Goal: Task Accomplishment & Management: Use online tool/utility

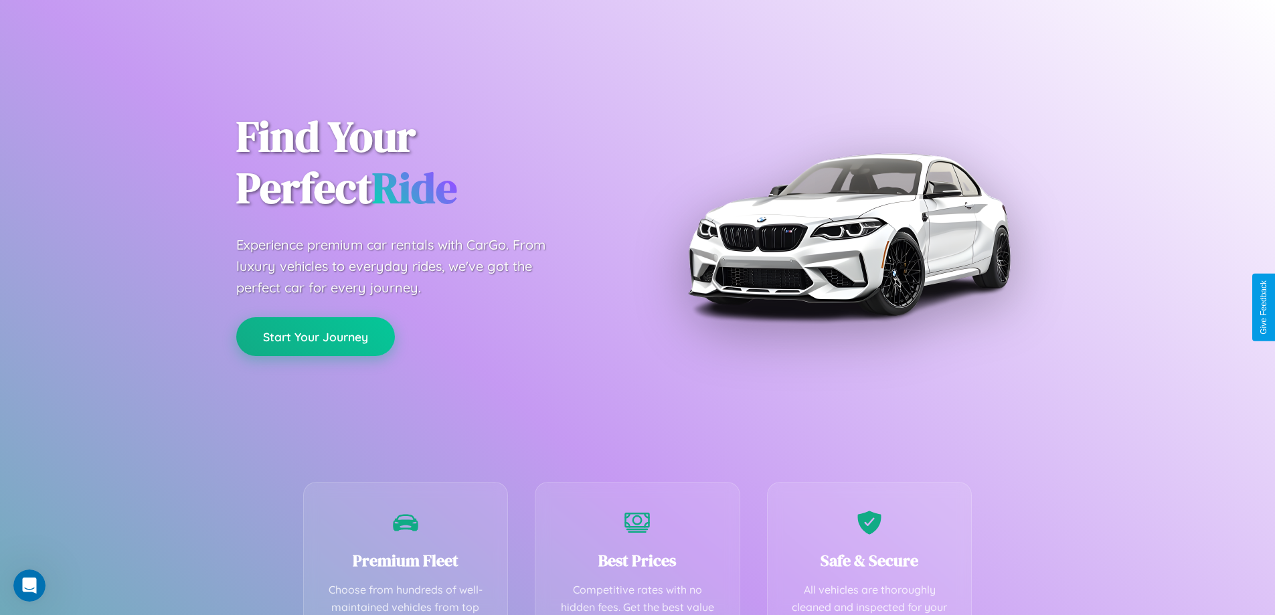
click at [315, 337] on button "Start Your Journey" at bounding box center [315, 336] width 159 height 39
click at [315, 336] on button "Start Your Journey" at bounding box center [315, 336] width 159 height 39
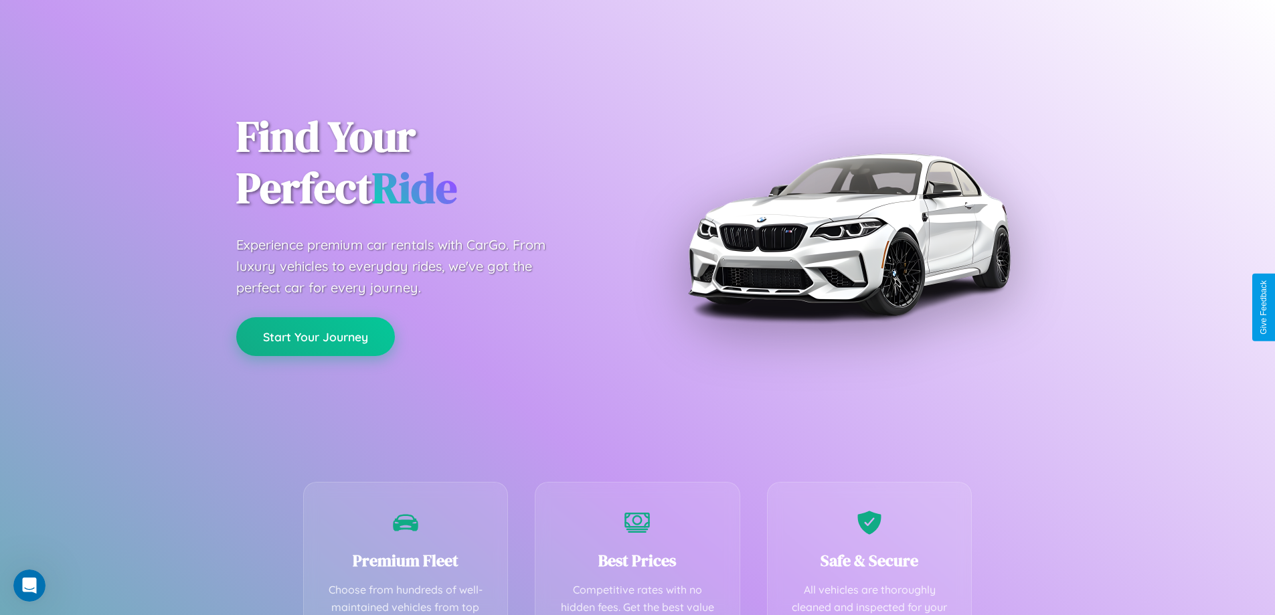
click at [315, 336] on button "Start Your Journey" at bounding box center [315, 336] width 159 height 39
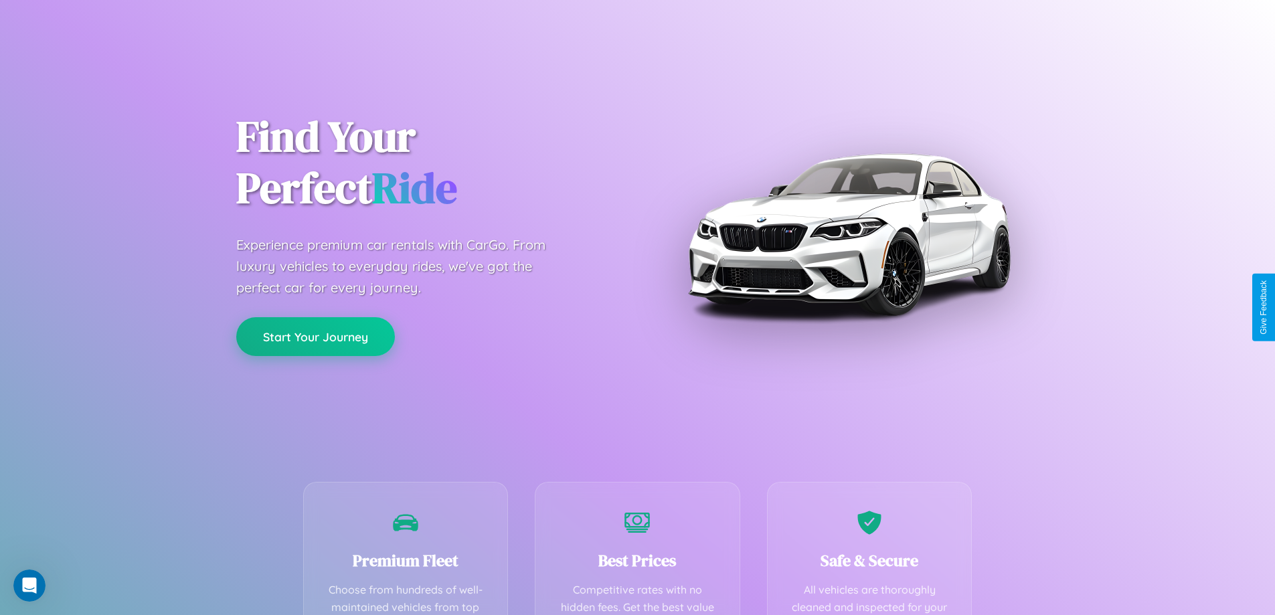
click at [315, 336] on button "Start Your Journey" at bounding box center [315, 336] width 159 height 39
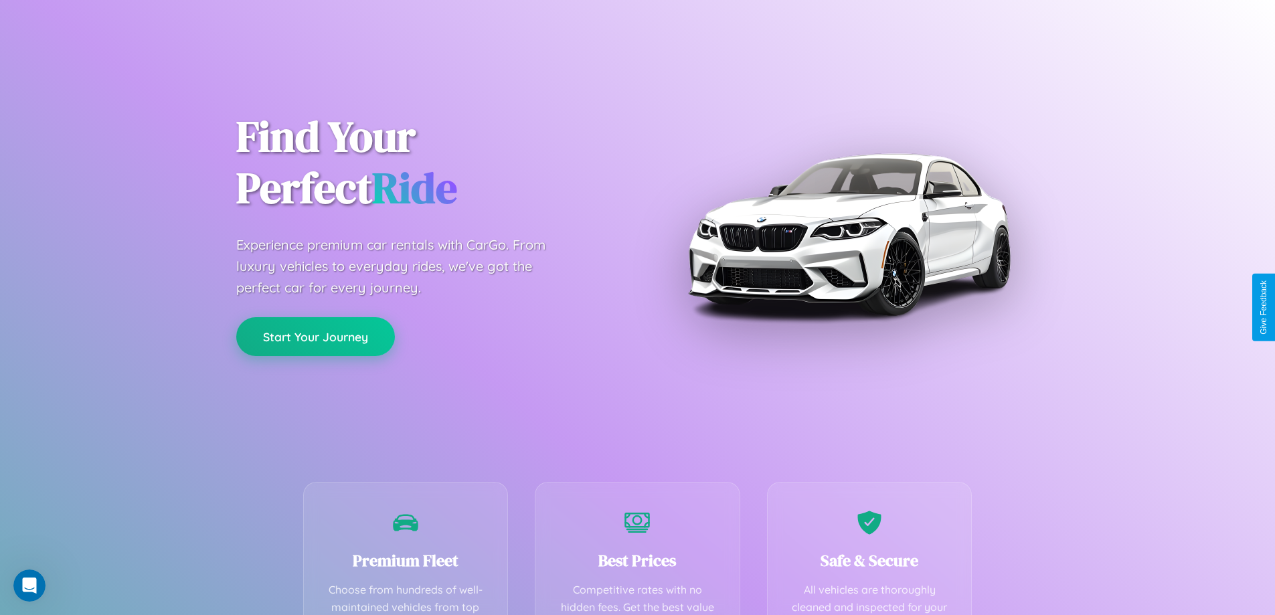
click at [315, 336] on button "Start Your Journey" at bounding box center [315, 336] width 159 height 39
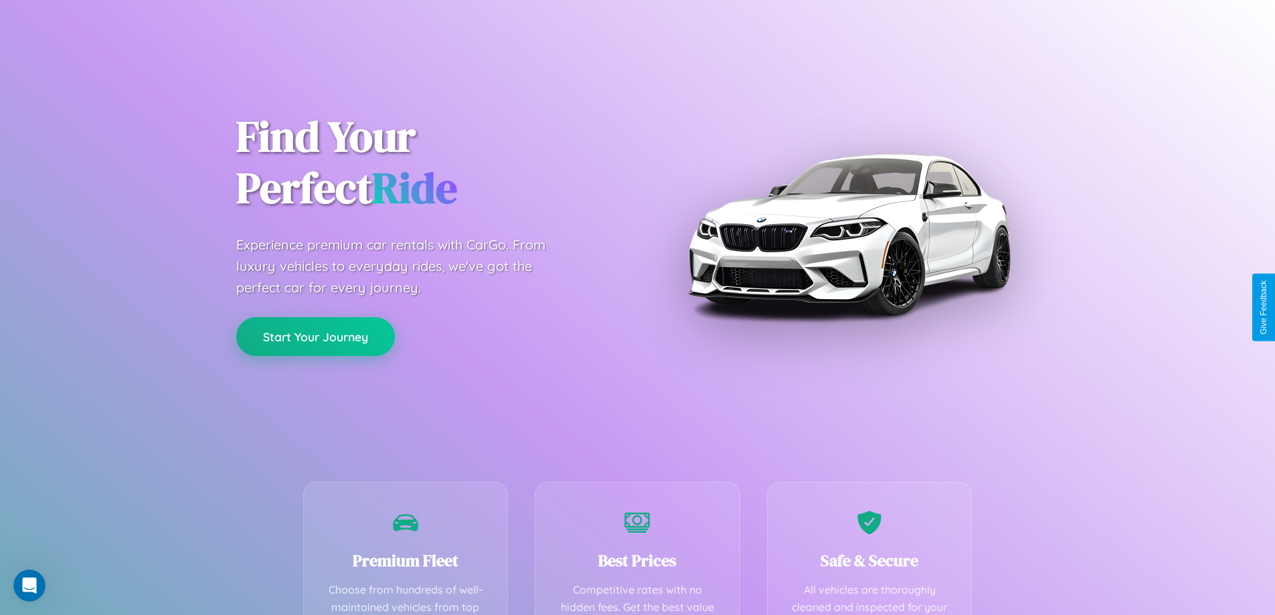
click at [315, 336] on button "Start Your Journey" at bounding box center [315, 336] width 159 height 39
